Goal: Unclear

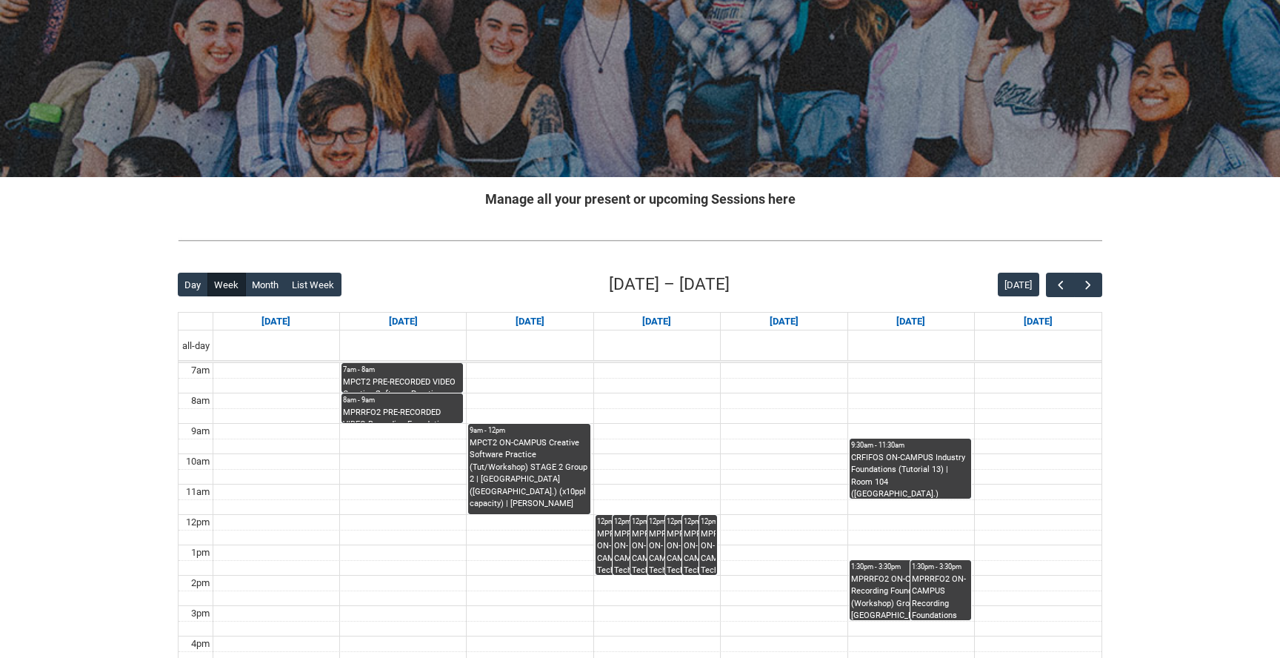
scroll to position [153, 0]
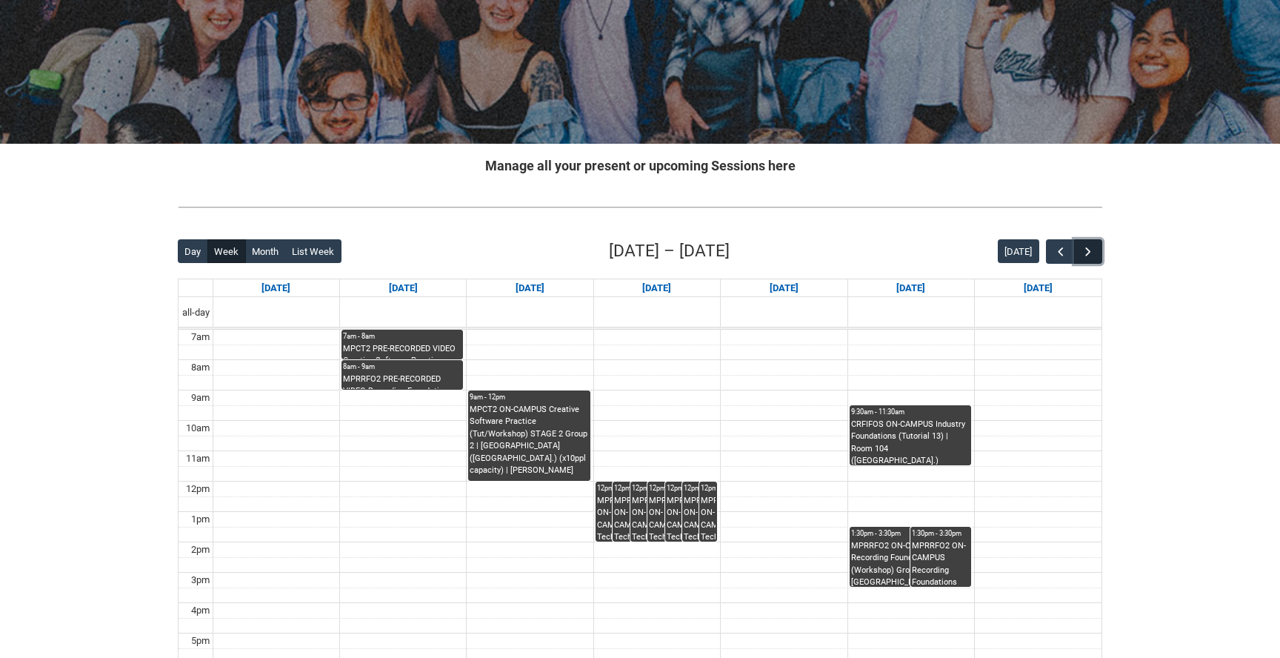
click at [1086, 251] on span "button" at bounding box center [1088, 251] width 15 height 15
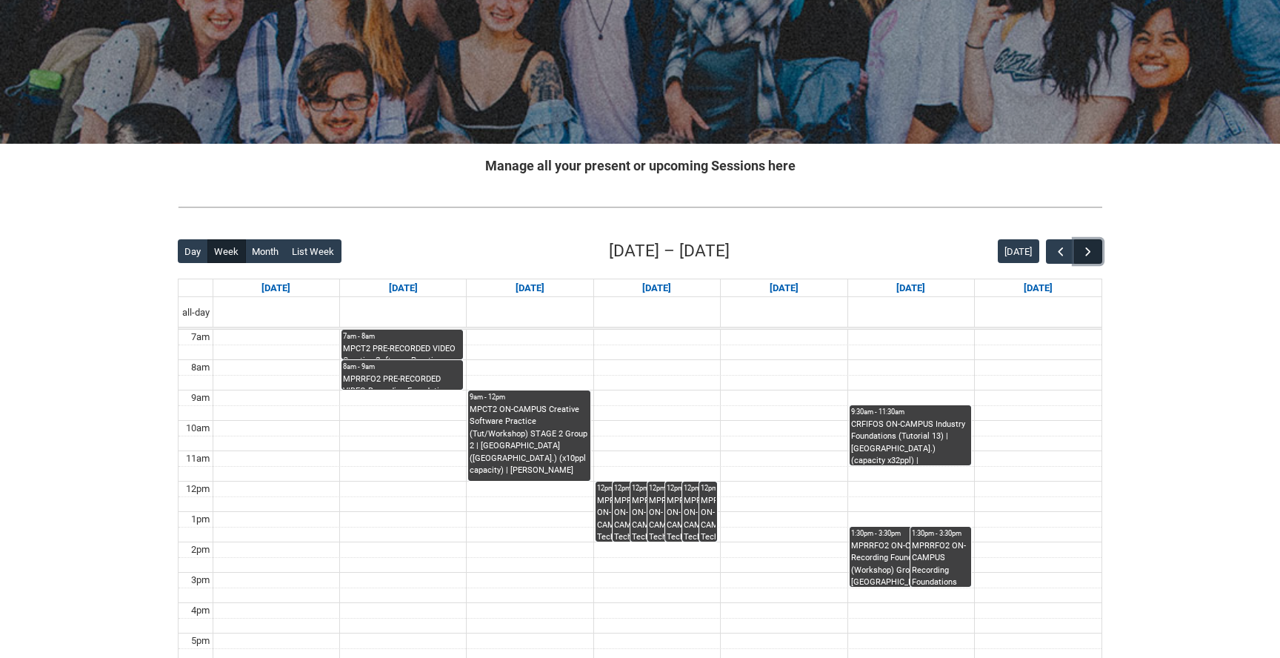
click at [1086, 251] on span "button" at bounding box center [1088, 251] width 15 height 15
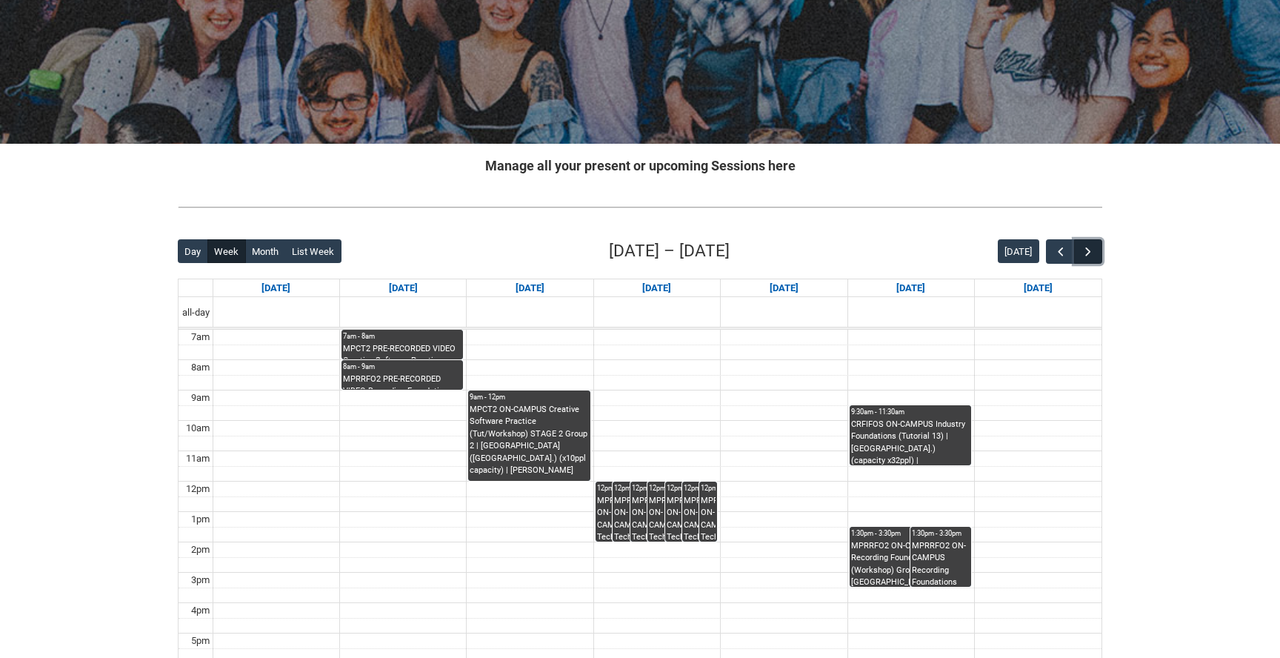
click at [1086, 251] on span "button" at bounding box center [1088, 251] width 15 height 15
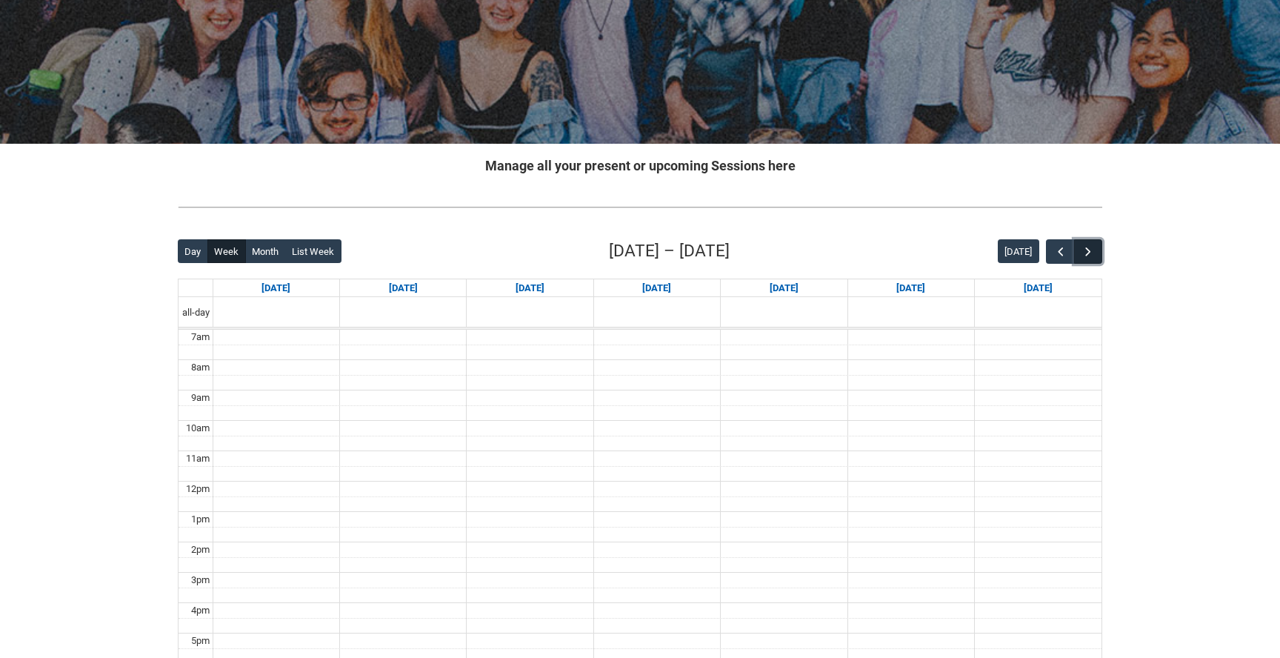
click at [1086, 251] on span "button" at bounding box center [1088, 251] width 15 height 15
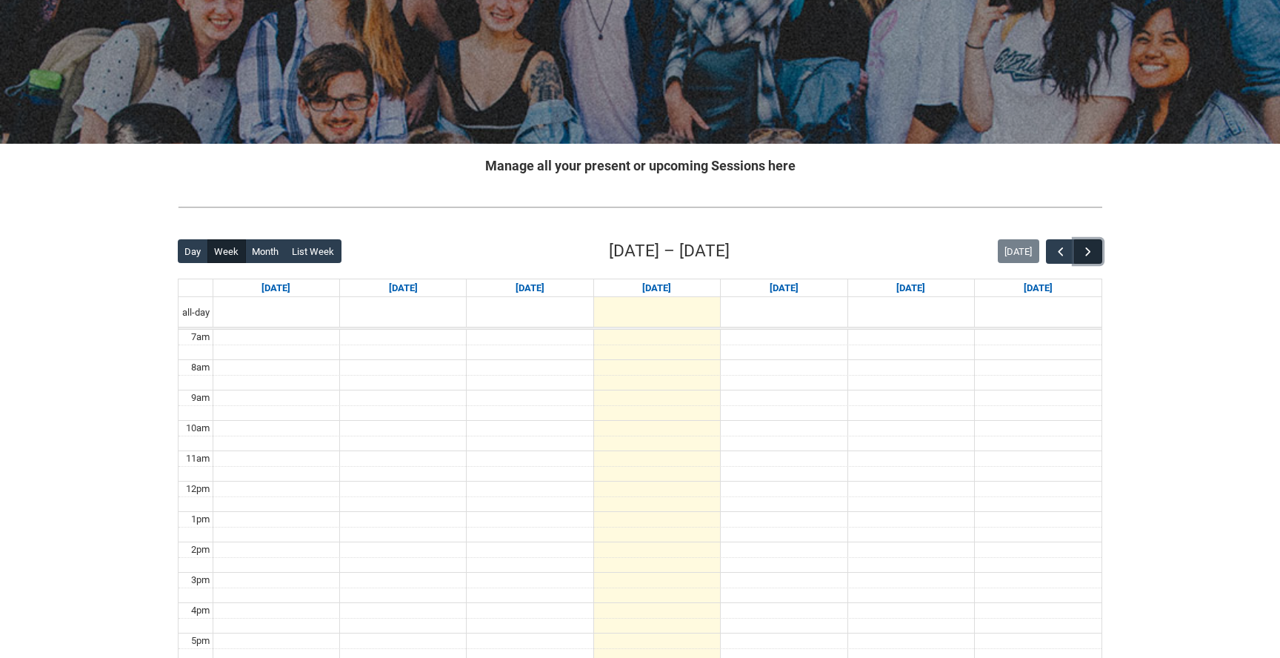
click at [1086, 251] on span "button" at bounding box center [1088, 251] width 15 height 15
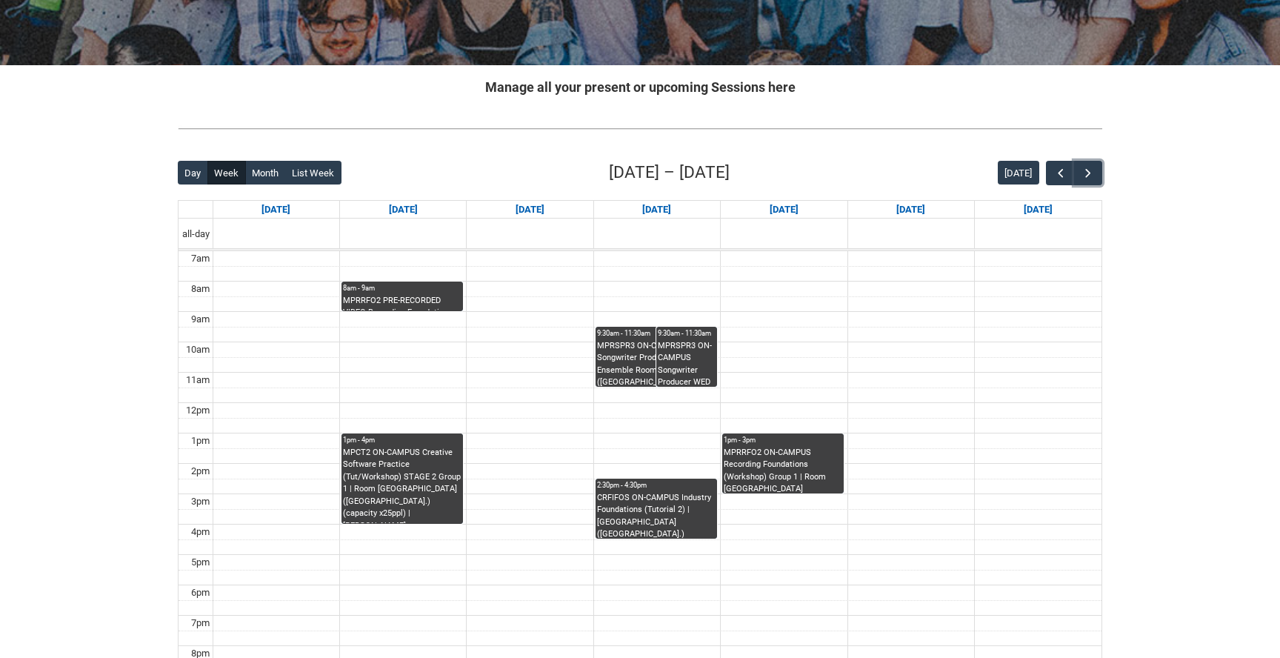
scroll to position [233, 0]
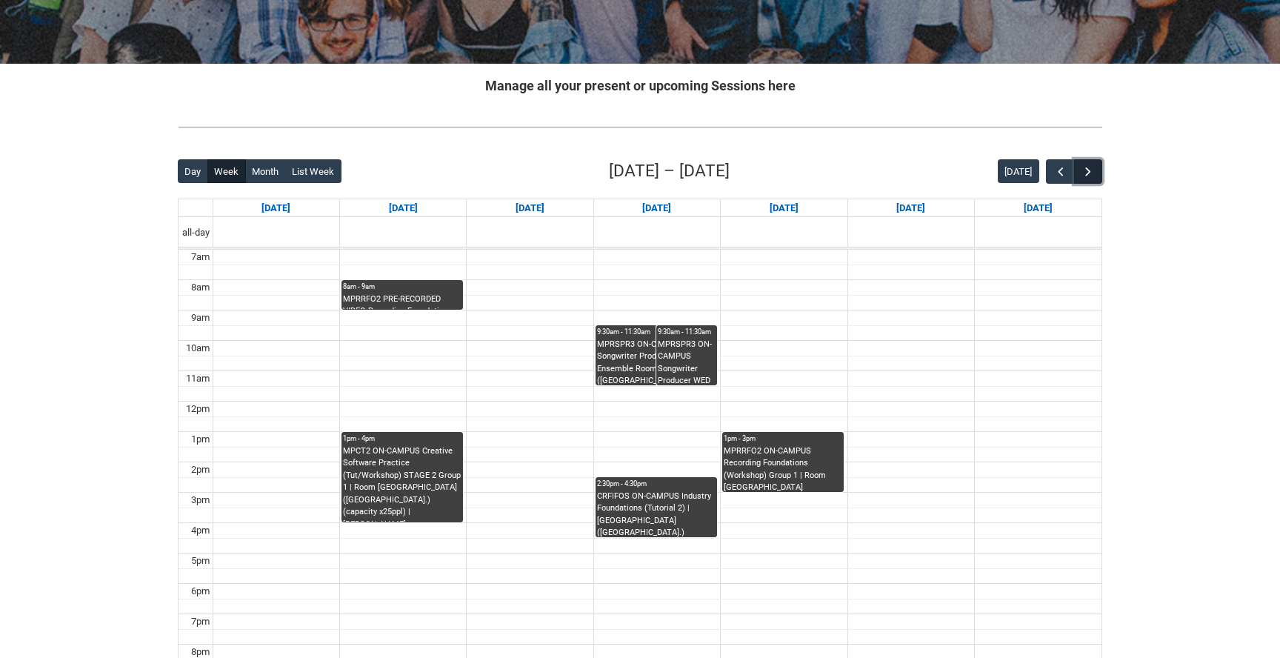
click at [1087, 176] on span "button" at bounding box center [1088, 171] width 15 height 15
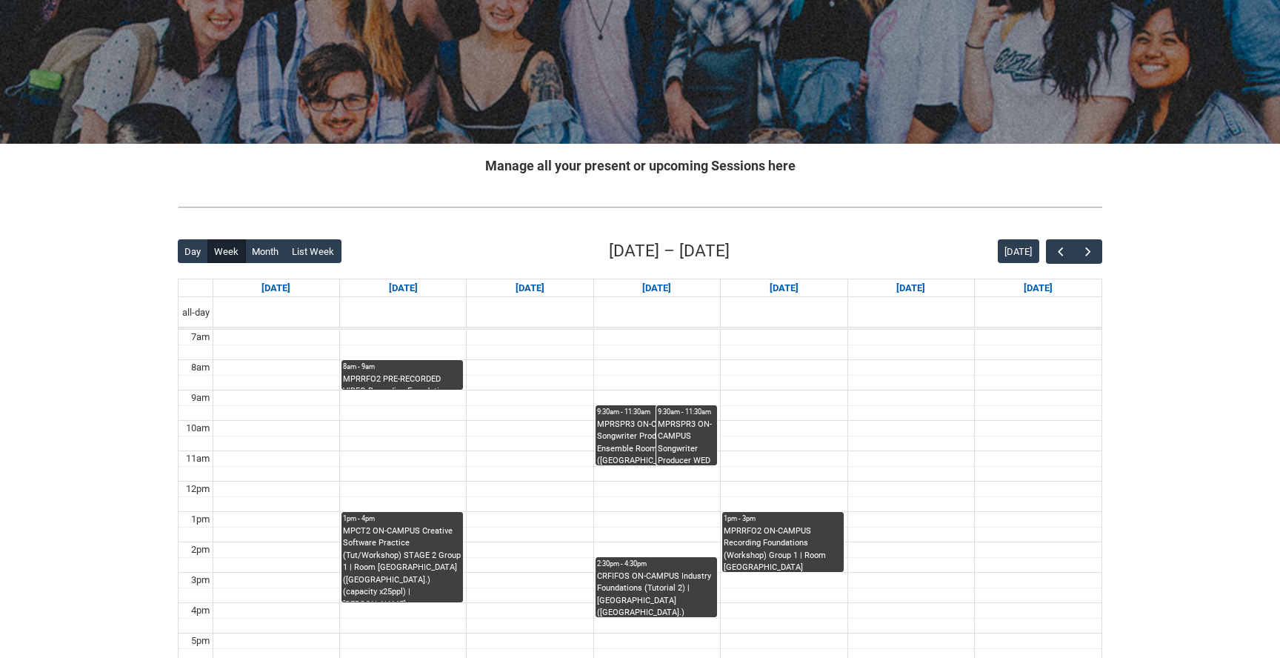
scroll to position [84, 0]
